Goal: Find specific page/section: Find specific page/section

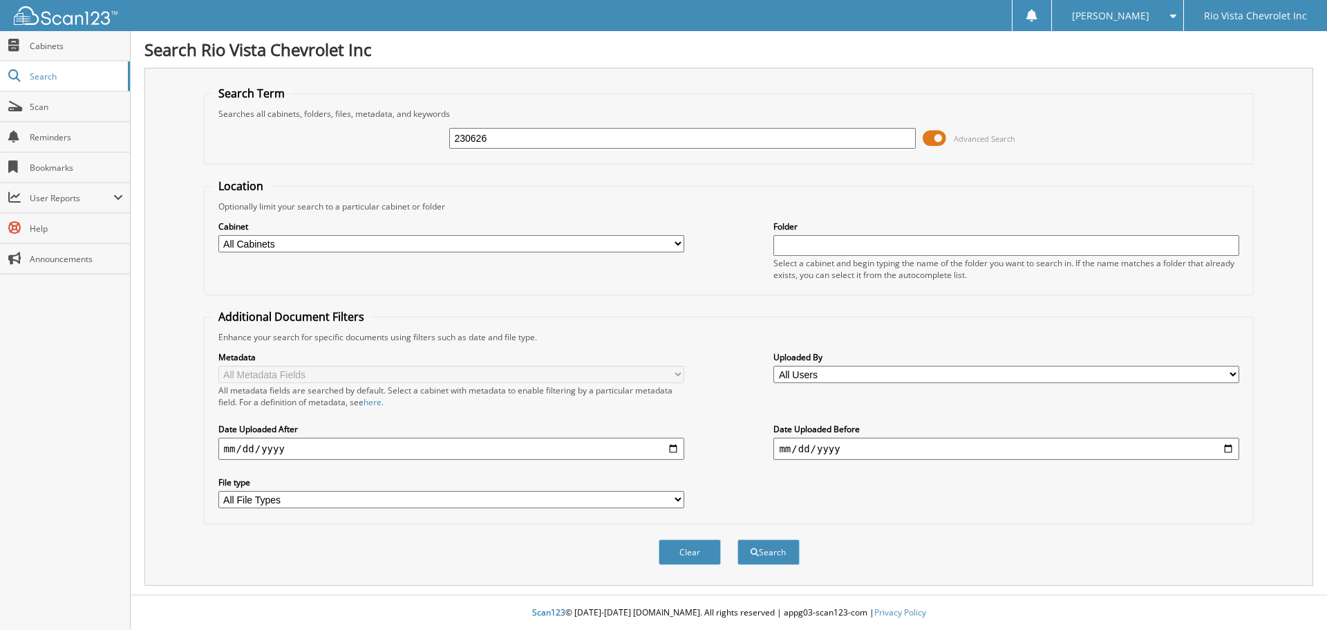
type input "230626"
click at [738, 539] on button "Search" at bounding box center [769, 552] width 62 height 26
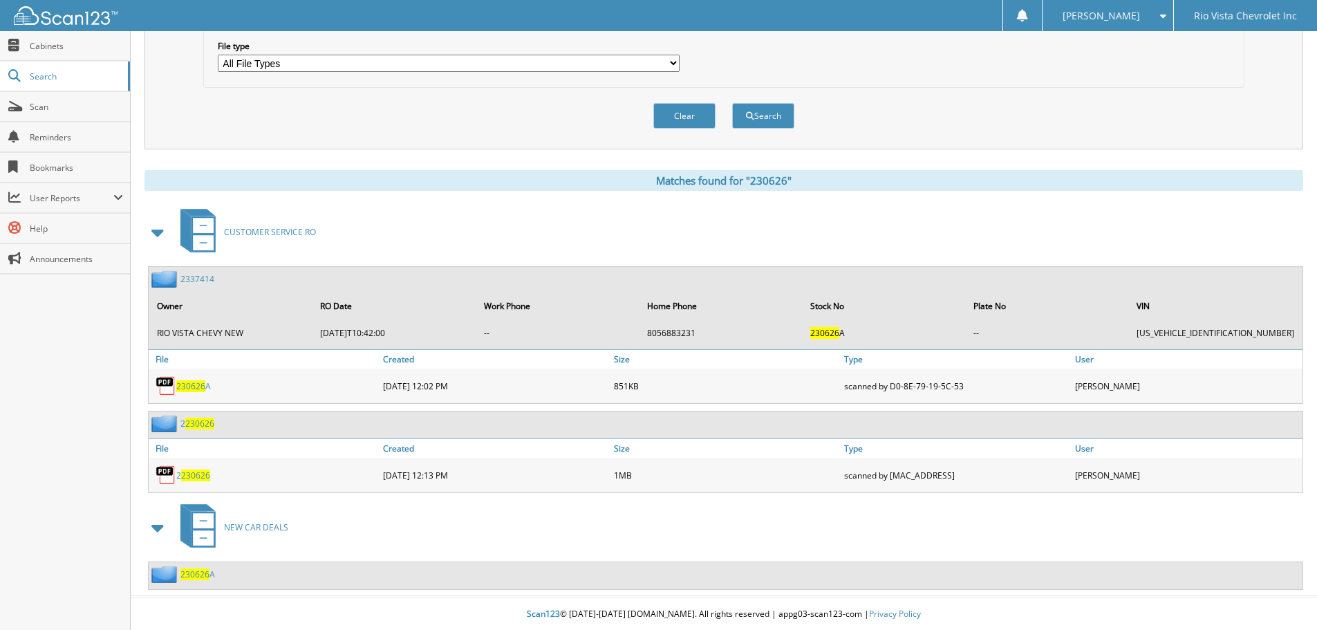
scroll to position [438, 0]
click at [184, 473] on span "230626" at bounding box center [195, 474] width 29 height 12
click at [194, 422] on span "230626" at bounding box center [199, 422] width 29 height 12
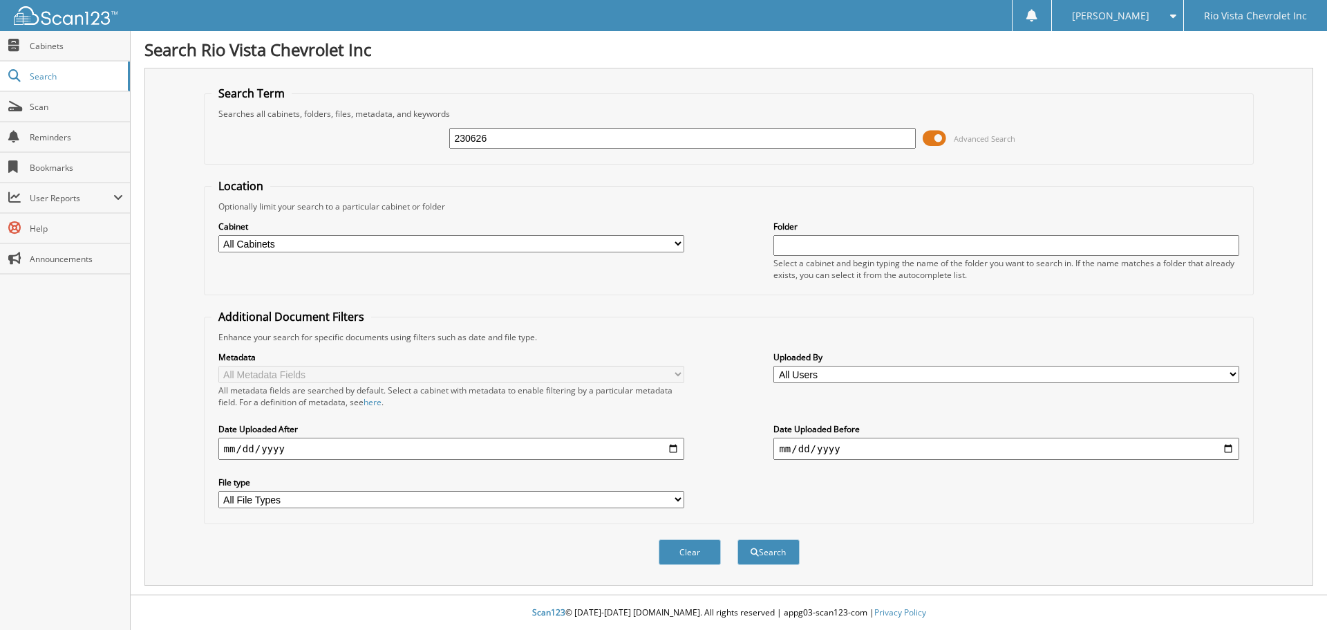
type input "230626"
click at [738, 539] on button "Search" at bounding box center [769, 552] width 62 height 26
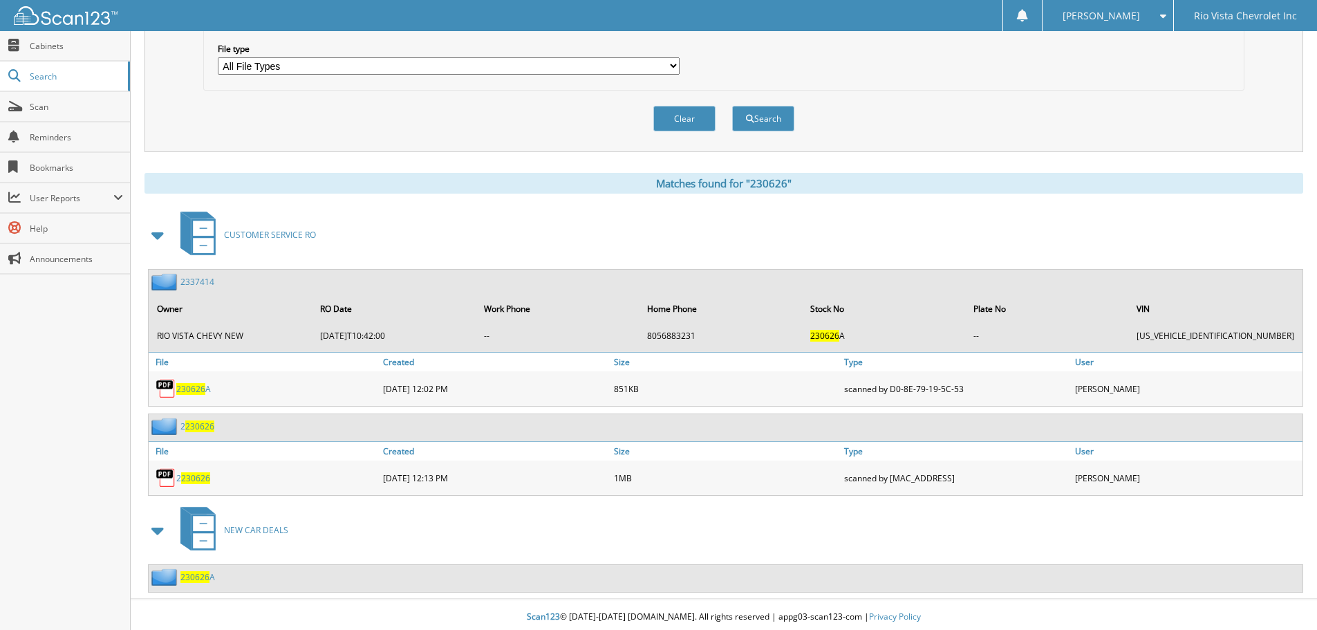
scroll to position [438, 0]
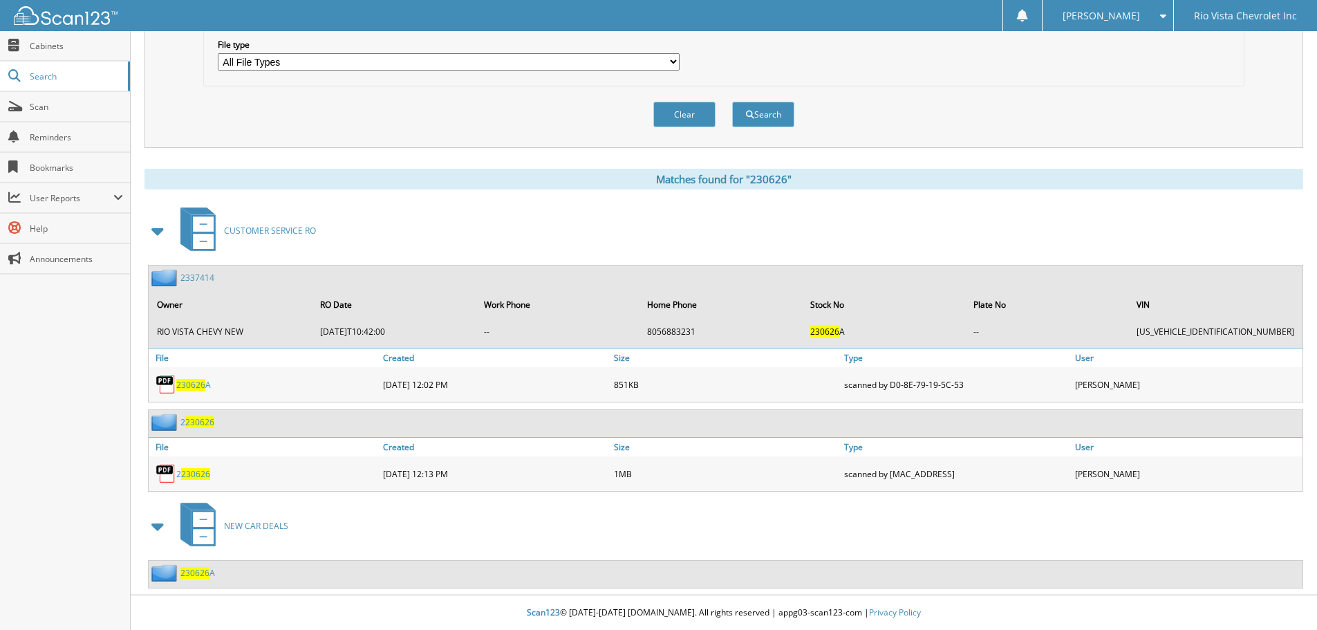
click at [254, 525] on span "NEW CAR DEALS" at bounding box center [256, 526] width 64 height 12
